Goal: Navigation & Orientation: Find specific page/section

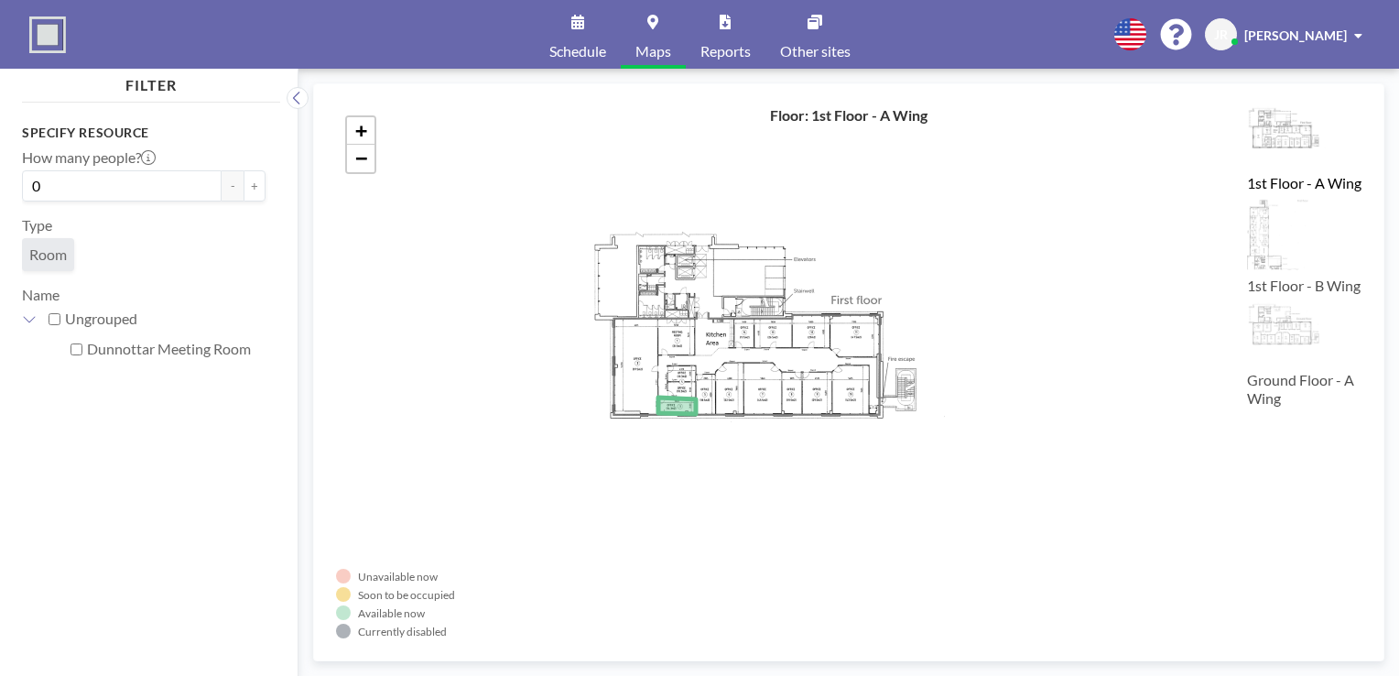
click at [1279, 253] on img at bounding box center [1304, 236] width 114 height 73
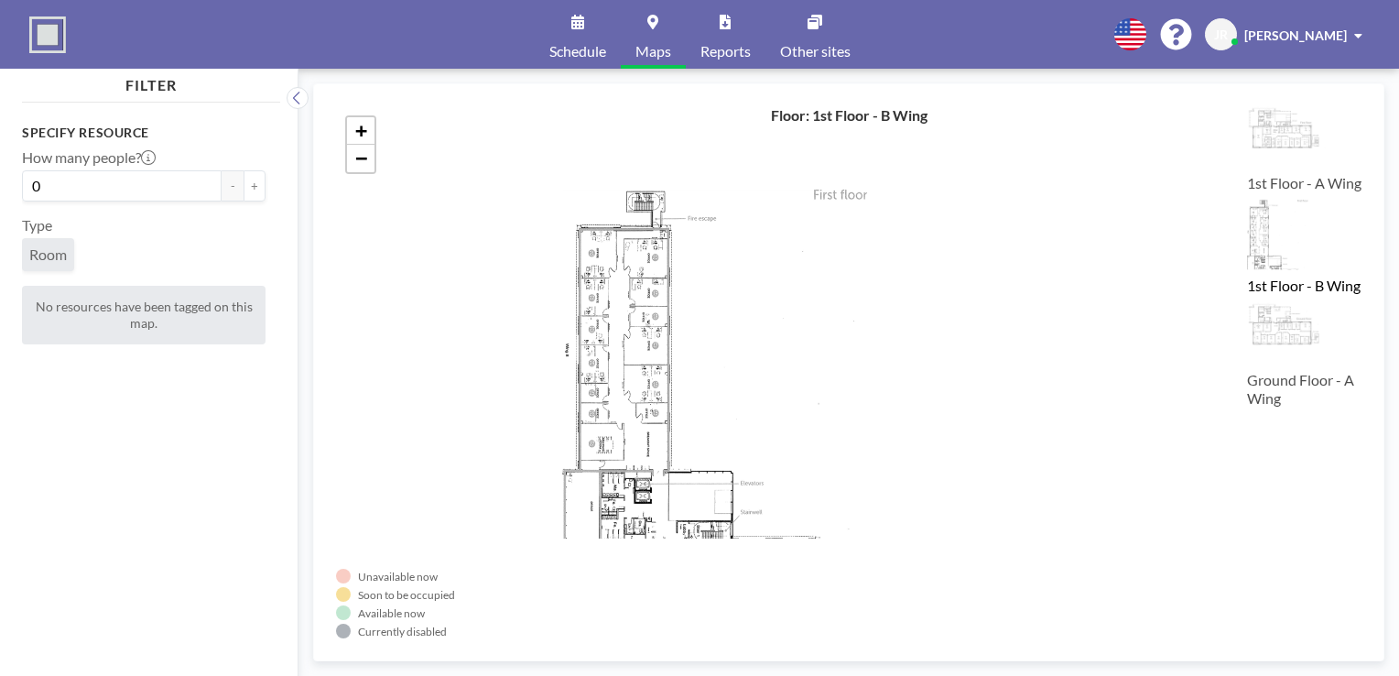
click at [1280, 366] on img at bounding box center [1304, 334] width 114 height 64
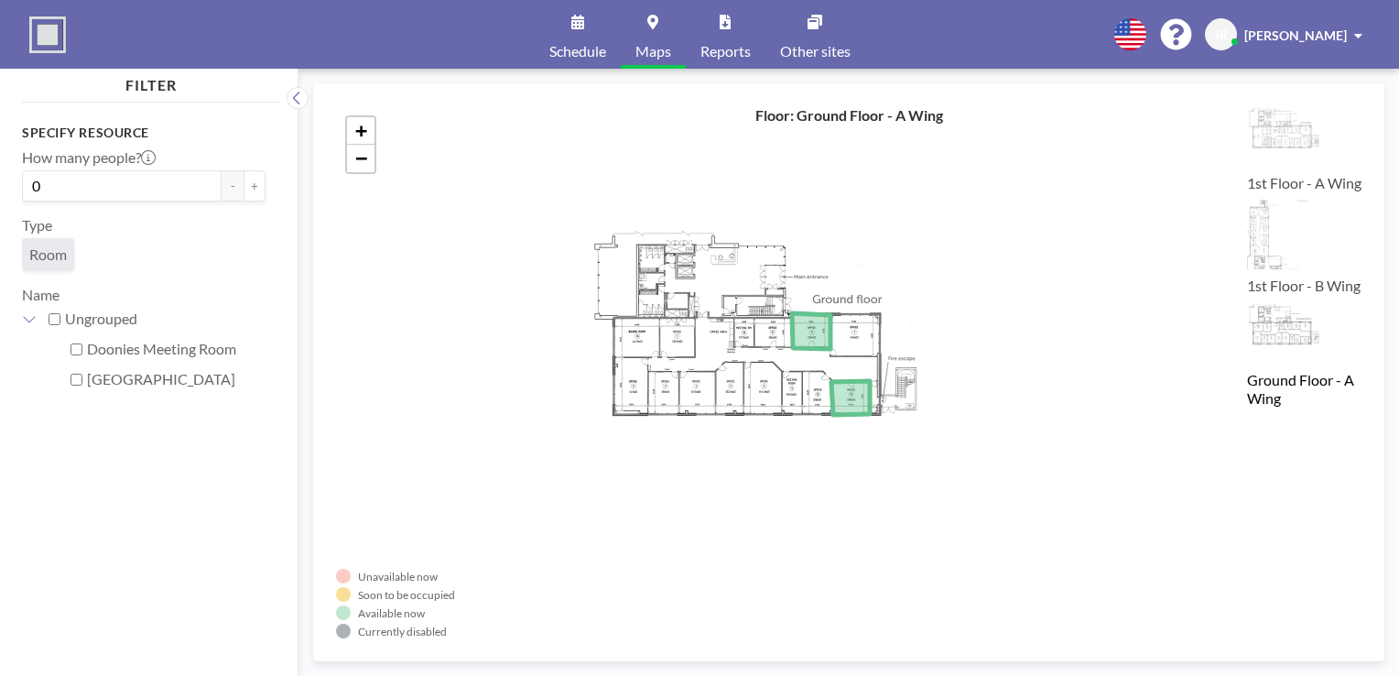
click at [832, 38] on link "Other sites" at bounding box center [816, 34] width 100 height 69
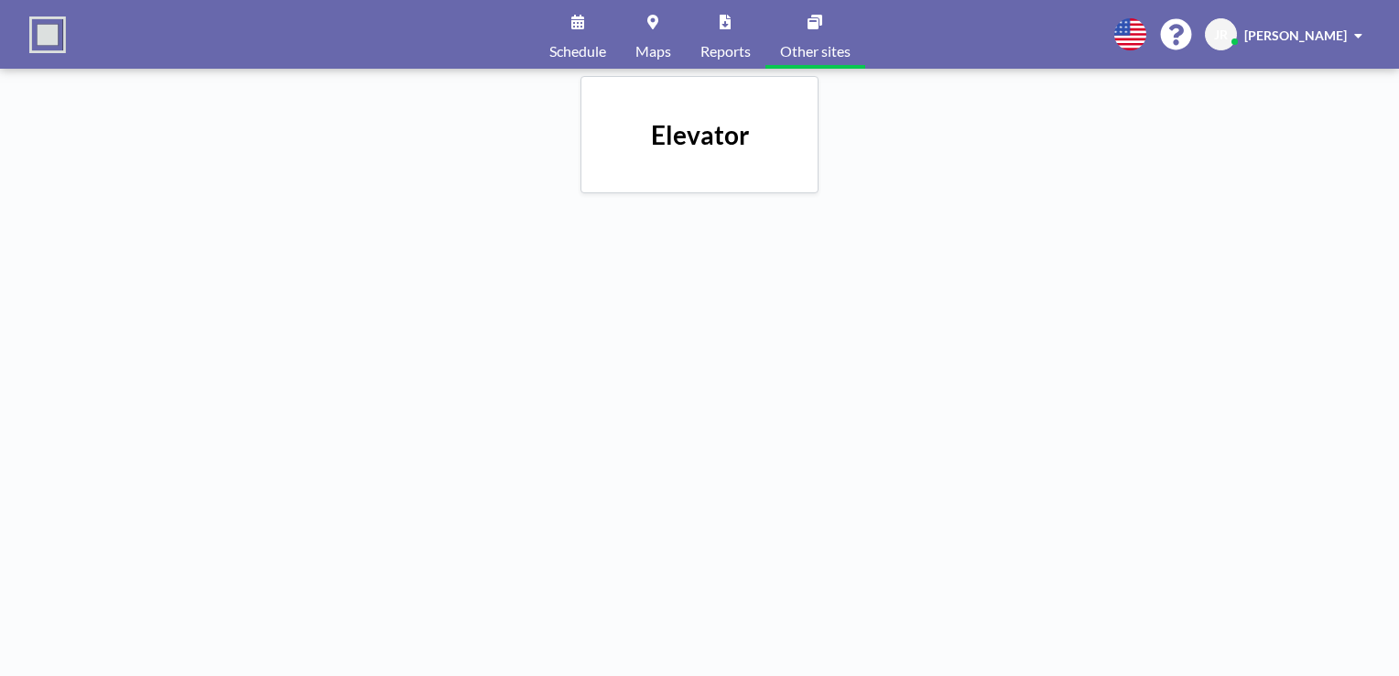
click at [721, 121] on h4 "Elevator" at bounding box center [700, 135] width 98 height 32
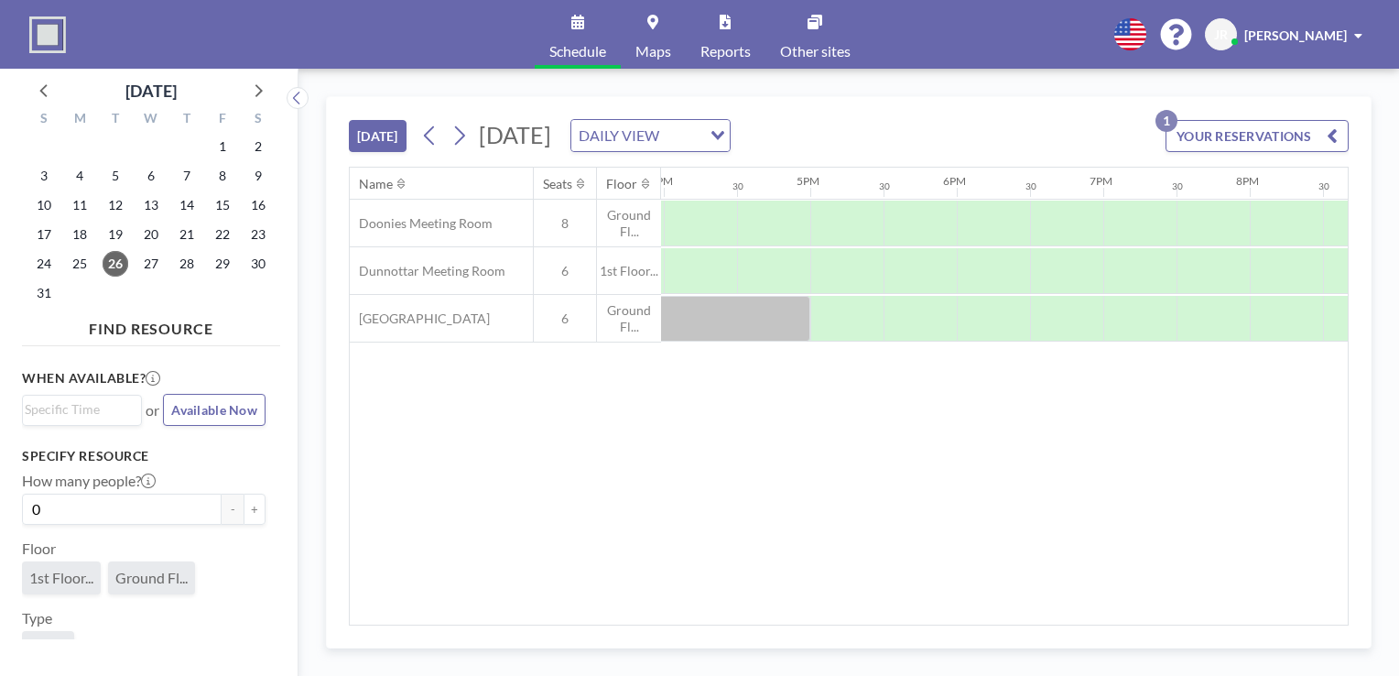
scroll to position [0, 2334]
